Goal: Task Accomplishment & Management: Use online tool/utility

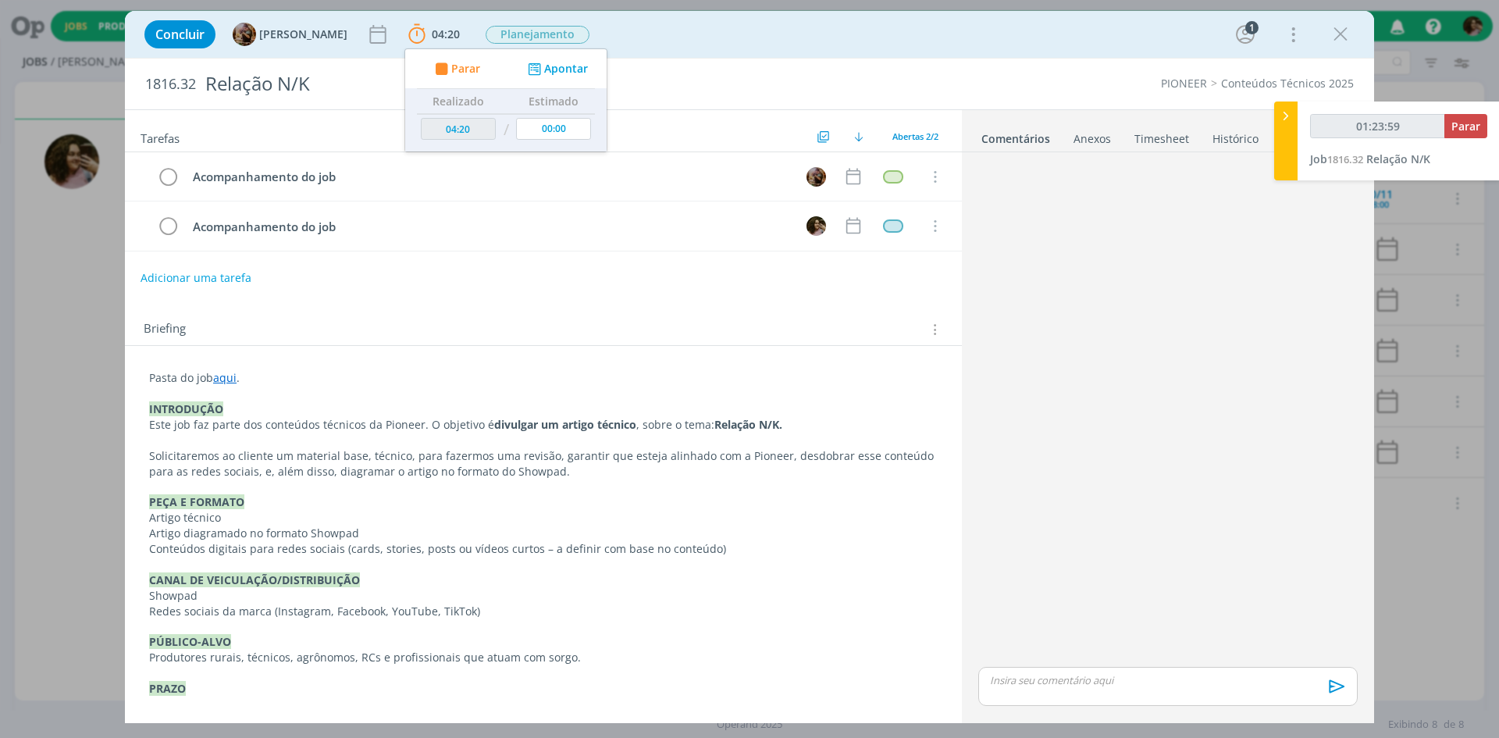
type input "01:24:00"
click at [1478, 126] on span "Parar" at bounding box center [1465, 126] width 29 height 15
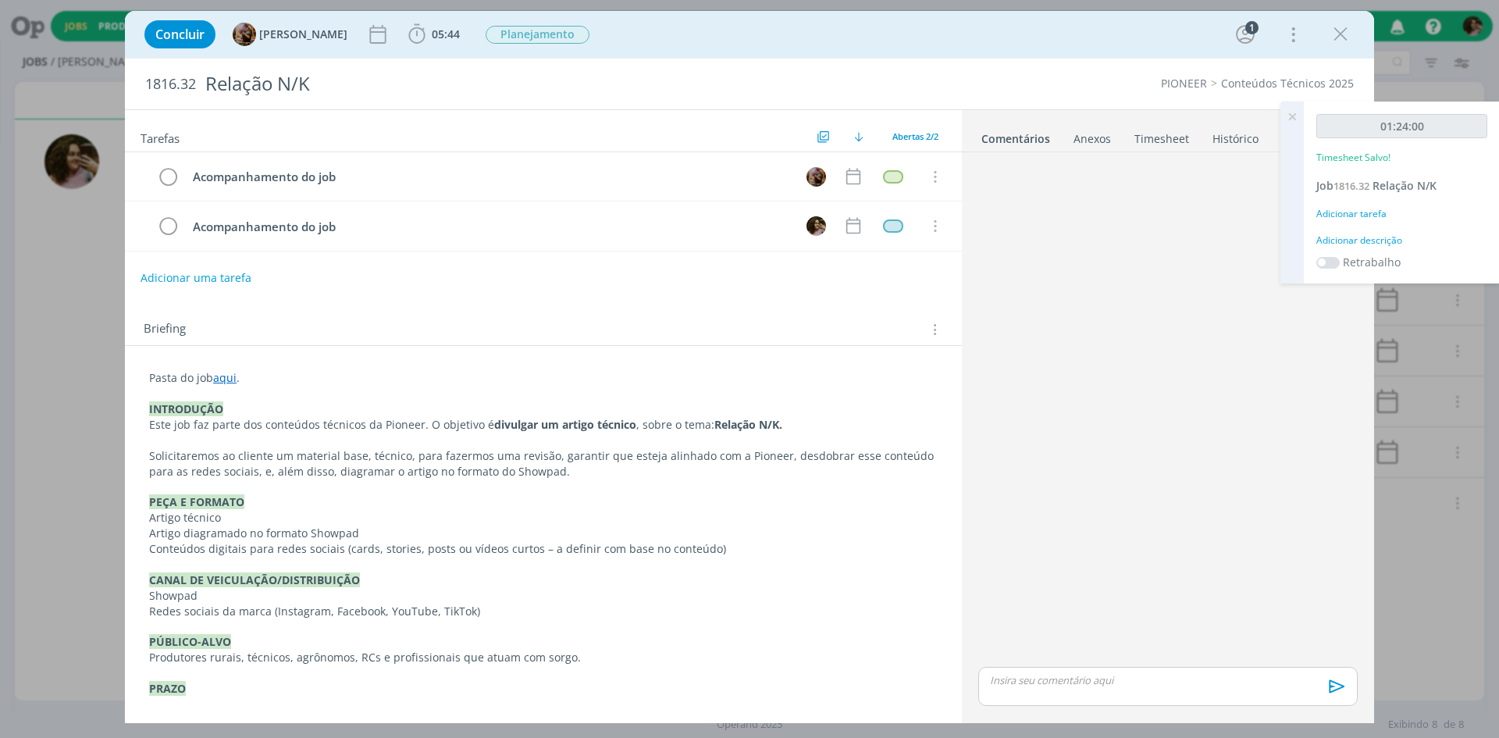
click at [1359, 235] on div "Adicionar descrição" at bounding box center [1401, 240] width 171 height 14
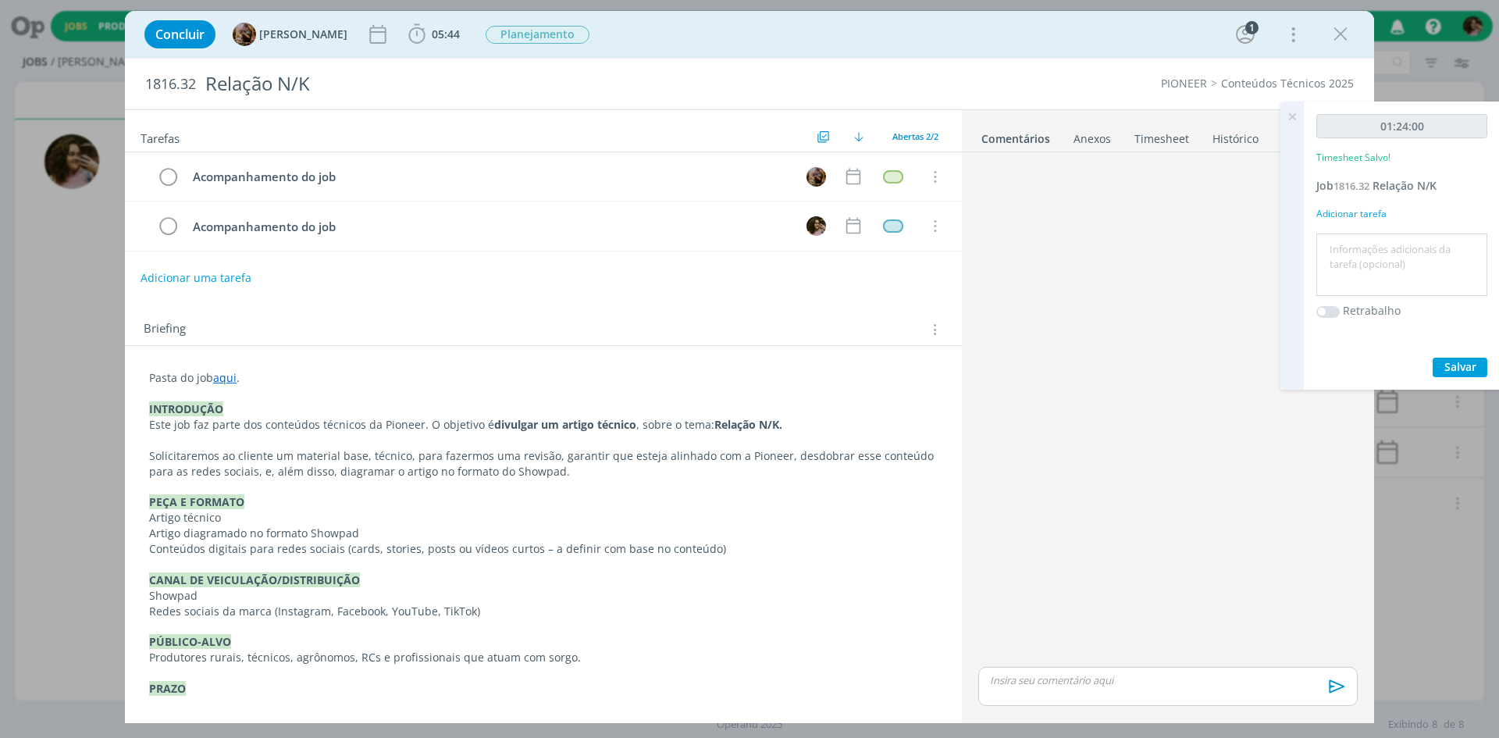
click at [1362, 244] on textarea at bounding box center [1401, 264] width 163 height 55
type textarea "Redação"
click at [1457, 371] on span "Salvar" at bounding box center [1460, 366] width 32 height 15
click at [1301, 117] on icon at bounding box center [1292, 117] width 28 height 30
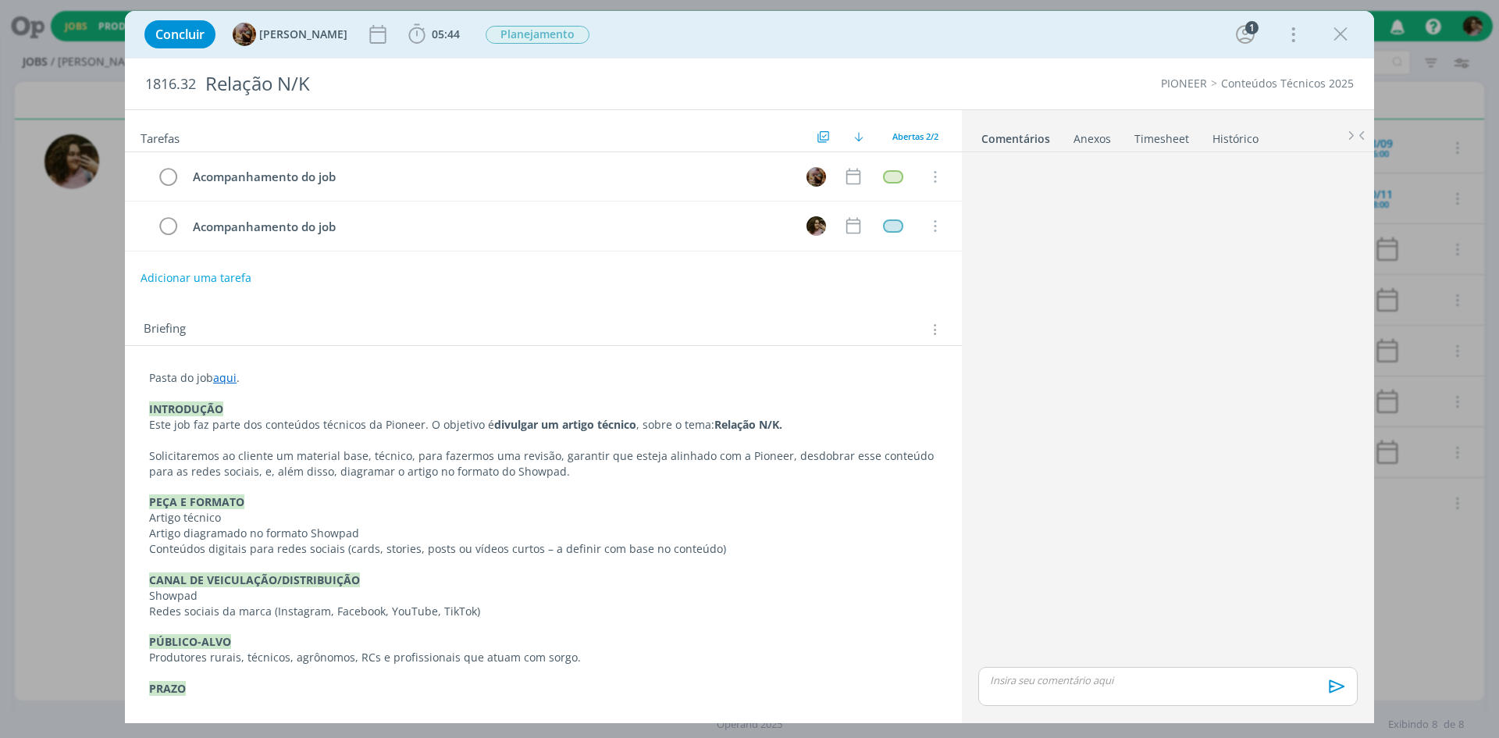
click at [1335, 52] on div "Concluir [PERSON_NAME] 05:44 Iniciar Apontar Data * [DATE] Horas * 00:00 Tarefa…" at bounding box center [750, 34] width 1226 height 37
click at [1341, 37] on icon "dialog" at bounding box center [1340, 34] width 23 height 23
